Goal: Task Accomplishment & Management: Manage account settings

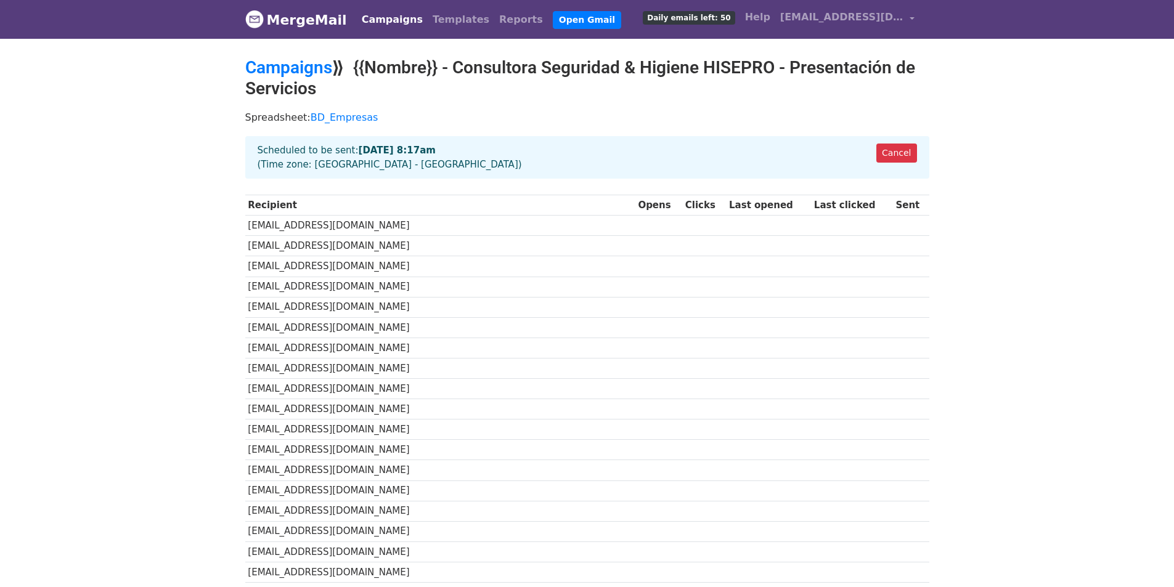
click at [319, 18] on link "MergeMail" at bounding box center [296, 20] width 102 height 26
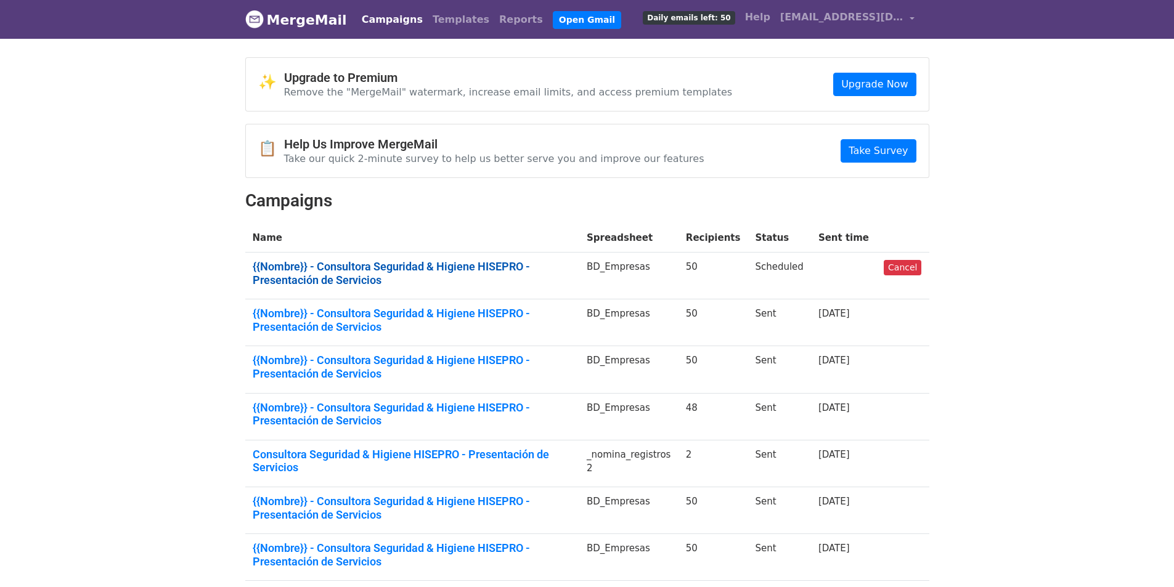
click at [433, 268] on link "{{Nombre}} - Consultora Seguridad & Higiene HISEPRO - Presentación de Servicios" at bounding box center [412, 273] width 319 height 27
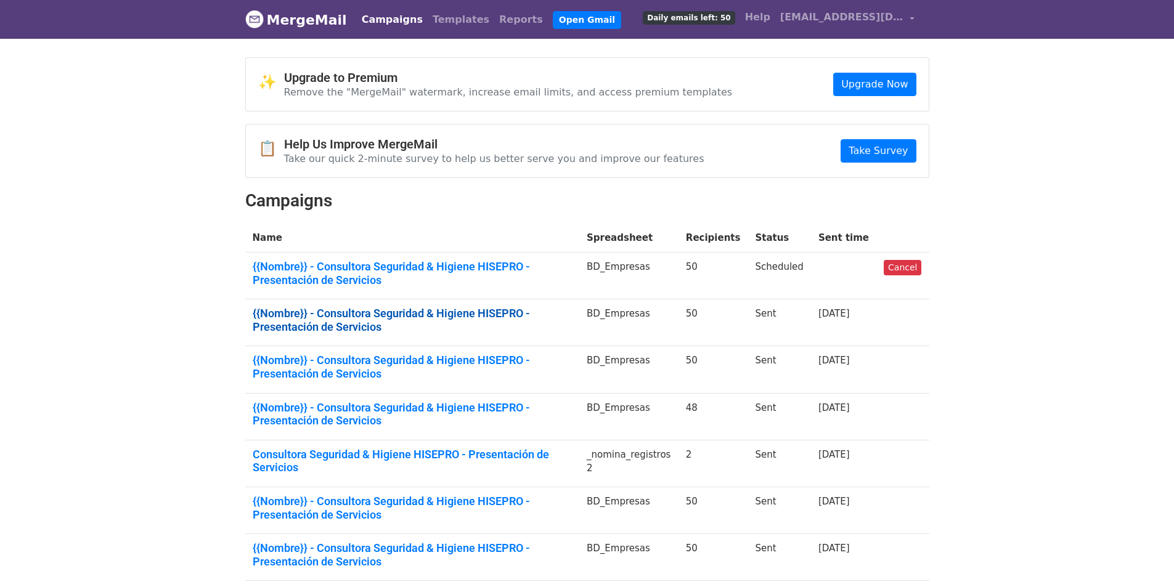
click at [453, 316] on link "{{Nombre}} - Consultora Seguridad & Higiene HISEPRO - Presentación de Servicios" at bounding box center [412, 320] width 319 height 27
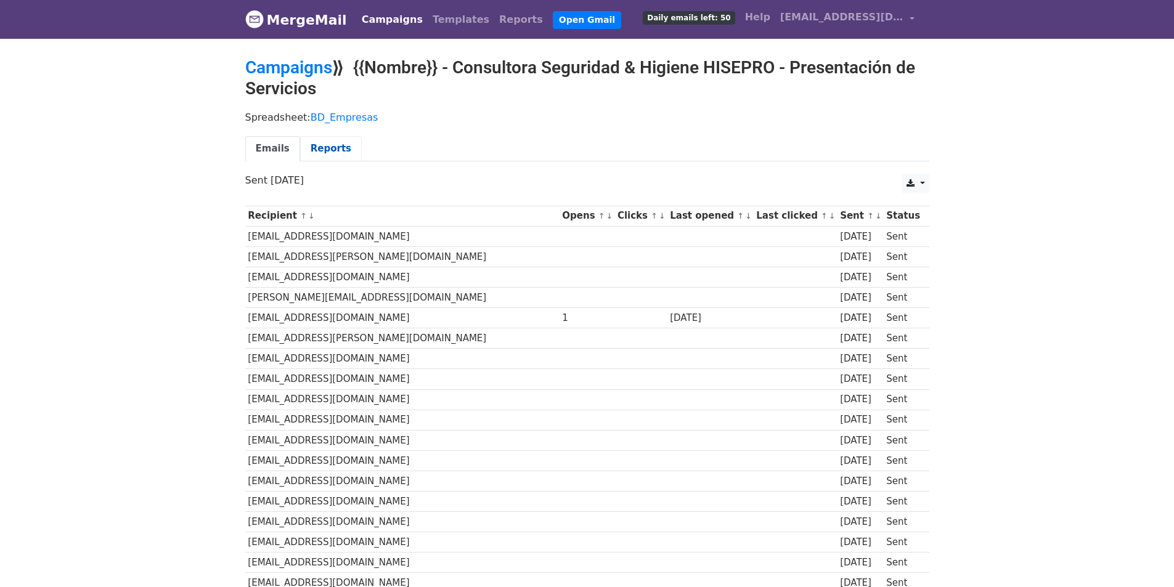
click at [307, 146] on link "Reports" at bounding box center [331, 148] width 62 height 25
